Goal: Task Accomplishment & Management: Complete application form

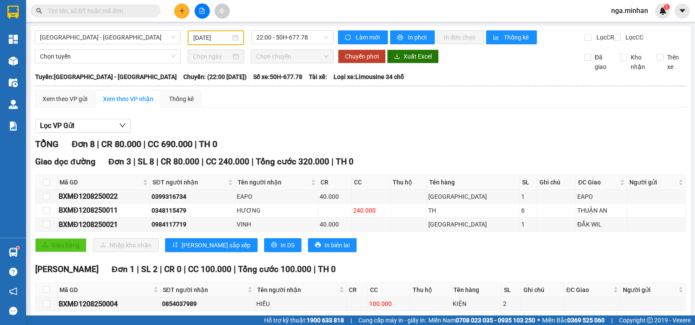
scroll to position [232, 0]
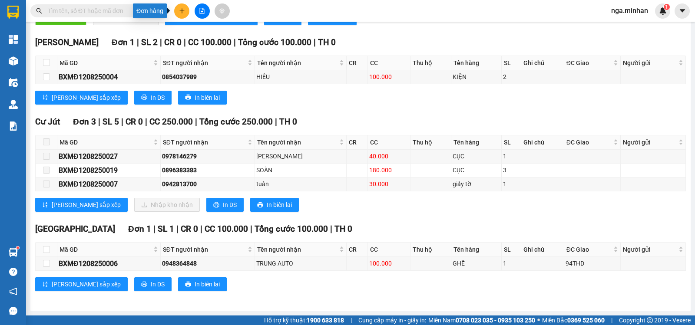
click at [177, 10] on button at bounding box center [181, 10] width 15 height 15
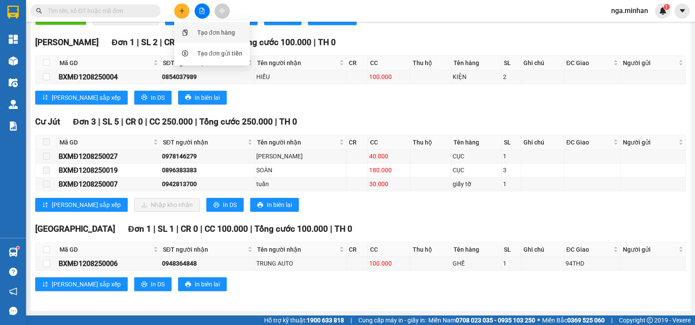
click at [201, 30] on div "Tạo đơn hàng" at bounding box center [216, 33] width 38 height 10
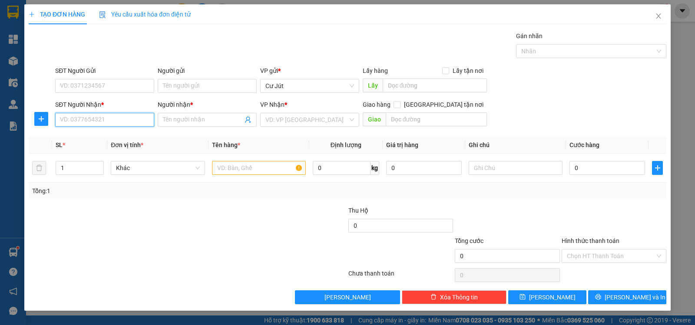
click at [126, 117] on input "SĐT Người Nhận *" at bounding box center [104, 120] width 99 height 14
type input "0976937202"
click at [103, 138] on div "0976937202 - A QUỐC" at bounding box center [104, 137] width 89 height 10
type input "A QUỐC"
type input "0976937202"
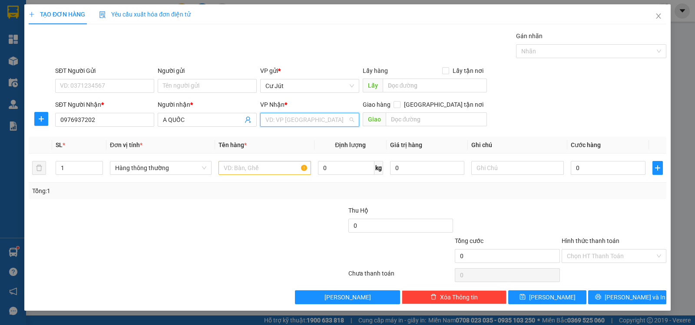
click at [289, 122] on input "search" at bounding box center [306, 119] width 83 height 13
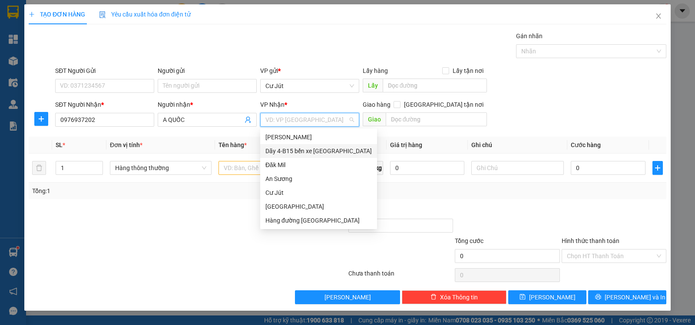
click at [304, 151] on div "Dãy 4-B15 bến xe [GEOGRAPHIC_DATA]" at bounding box center [318, 151] width 106 height 10
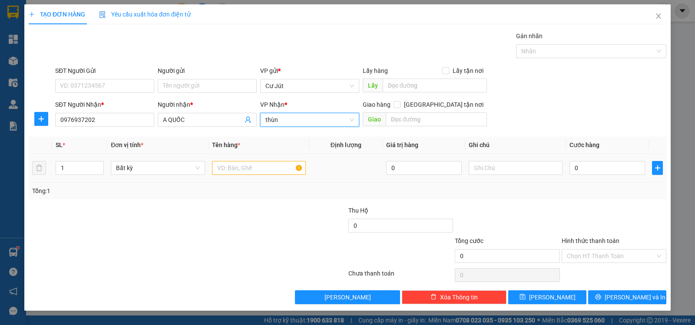
type input "thùng"
drag, startPoint x: 296, startPoint y: 122, endPoint x: 122, endPoint y: 116, distance: 173.9
click at [122, 116] on div "SĐT Người Nhận * 0976937202 Người nhận * A QUỐC VP Nhận * Dãy 4-B15 bến xe Miền…" at bounding box center [360, 115] width 615 height 30
click at [251, 164] on input "text" at bounding box center [259, 168] width 94 height 14
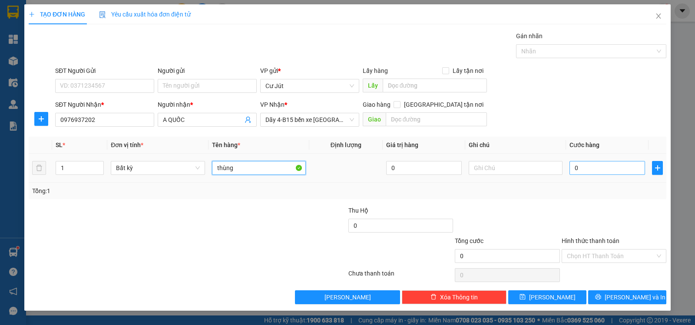
type input "thùng"
click at [597, 167] on input "0" at bounding box center [607, 168] width 76 height 14
type input "4"
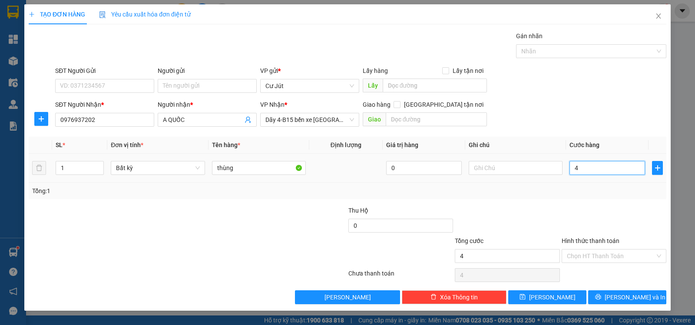
type input "40"
type input "40.000"
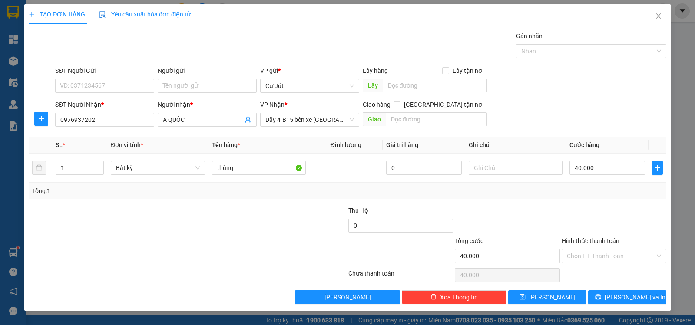
drag, startPoint x: 612, startPoint y: 252, endPoint x: 603, endPoint y: 272, distance: 22.0
click at [612, 254] on input "Hình thức thanh toán" at bounding box center [611, 256] width 88 height 13
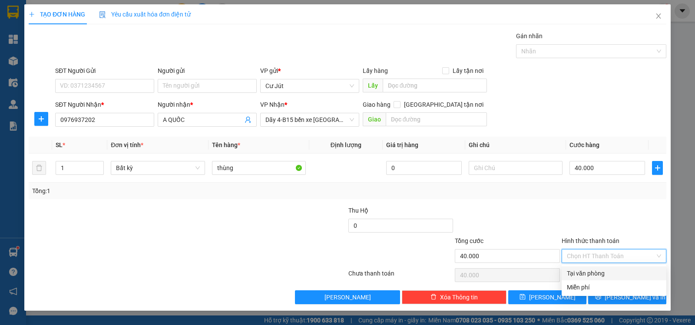
drag, startPoint x: 603, startPoint y: 273, endPoint x: 613, endPoint y: 295, distance: 24.3
click at [603, 275] on div "Tại văn phòng" at bounding box center [614, 274] width 94 height 10
type input "0"
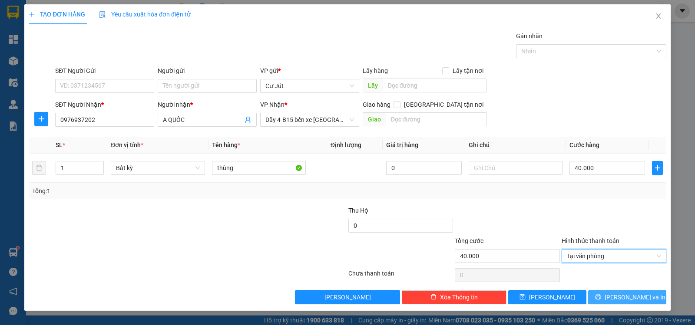
click at [601, 301] on span "printer" at bounding box center [598, 297] width 6 height 7
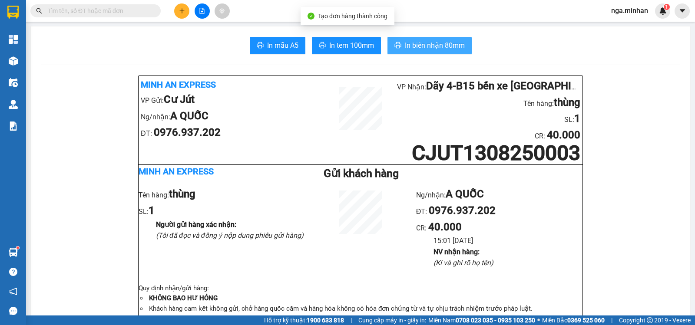
click at [427, 46] on span "In biên nhận 80mm" at bounding box center [435, 45] width 60 height 11
